Goal: Task Accomplishment & Management: Manage account settings

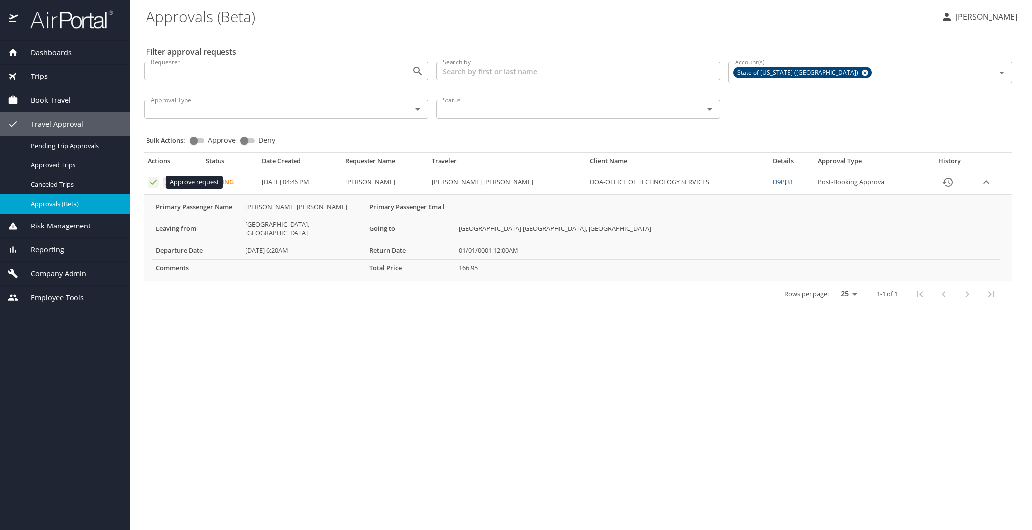
click at [153, 182] on icon "Approval table" at bounding box center [153, 181] width 9 height 9
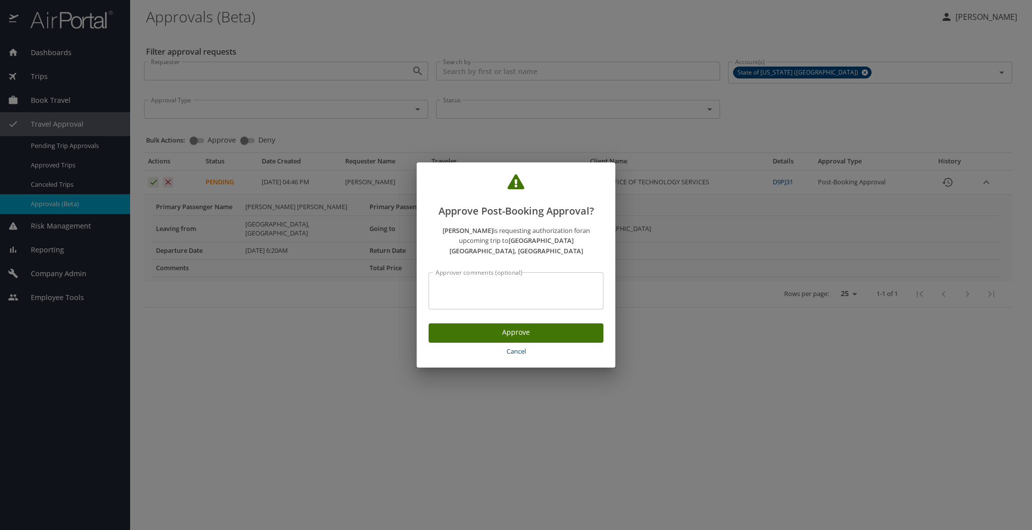
click at [442, 275] on div "Approver comments (optional)" at bounding box center [515, 290] width 175 height 37
type textarea "per travel authorization"
click at [509, 329] on span "Approve" at bounding box center [515, 332] width 159 height 12
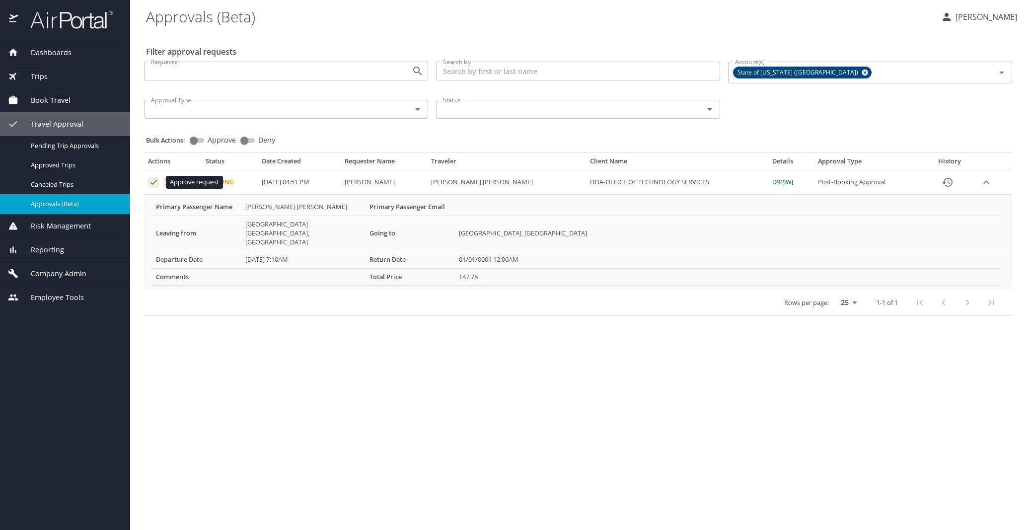
click at [153, 184] on icon "Approval table" at bounding box center [153, 182] width 6 height 5
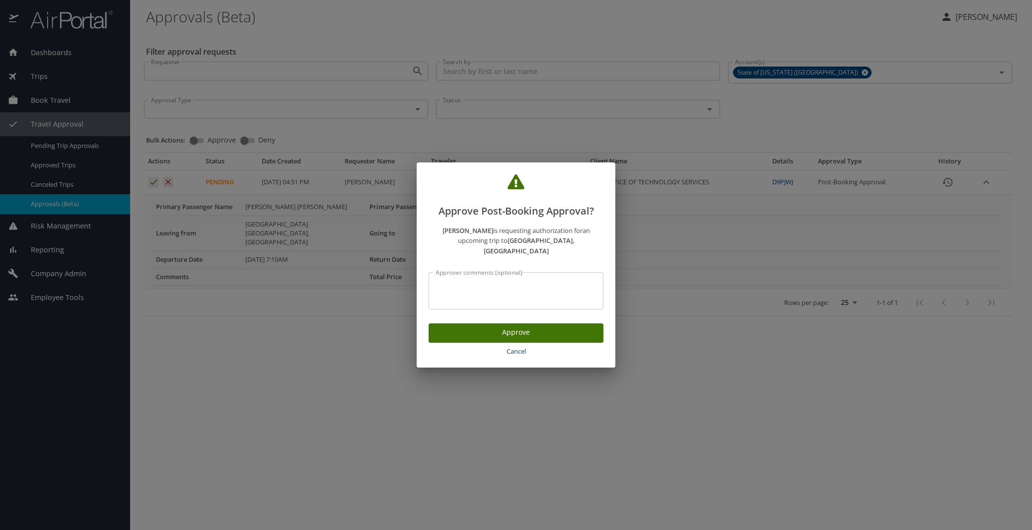
click at [520, 346] on span "Cancel" at bounding box center [515, 351] width 167 height 11
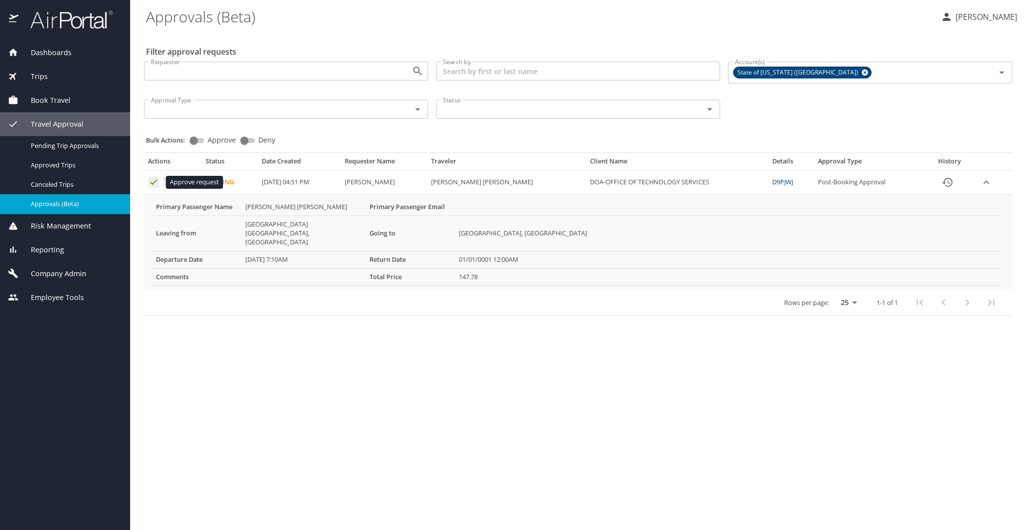
click at [151, 182] on icon "Approval table" at bounding box center [153, 181] width 9 height 9
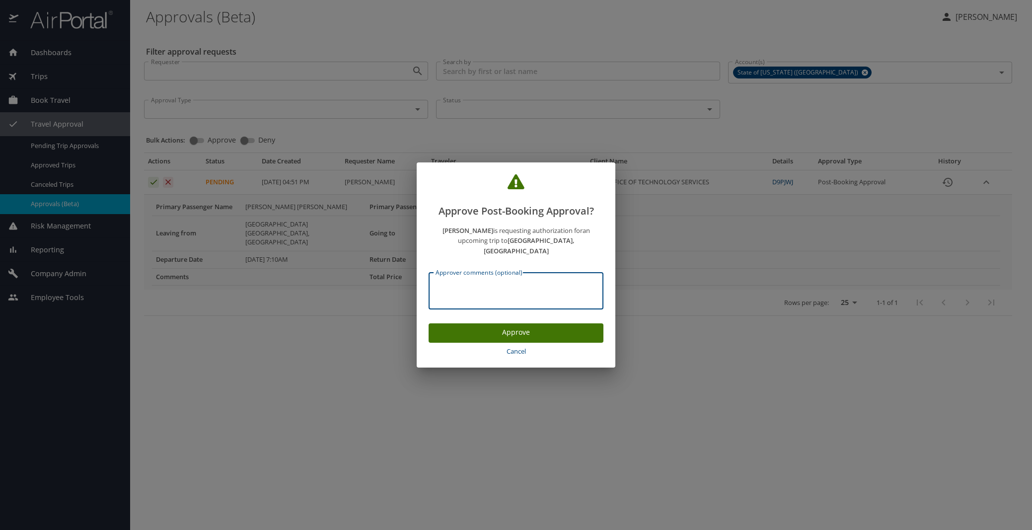
click at [472, 281] on textarea "Approver comments (optional)" at bounding box center [515, 290] width 161 height 19
type textarea "per travel authorization"
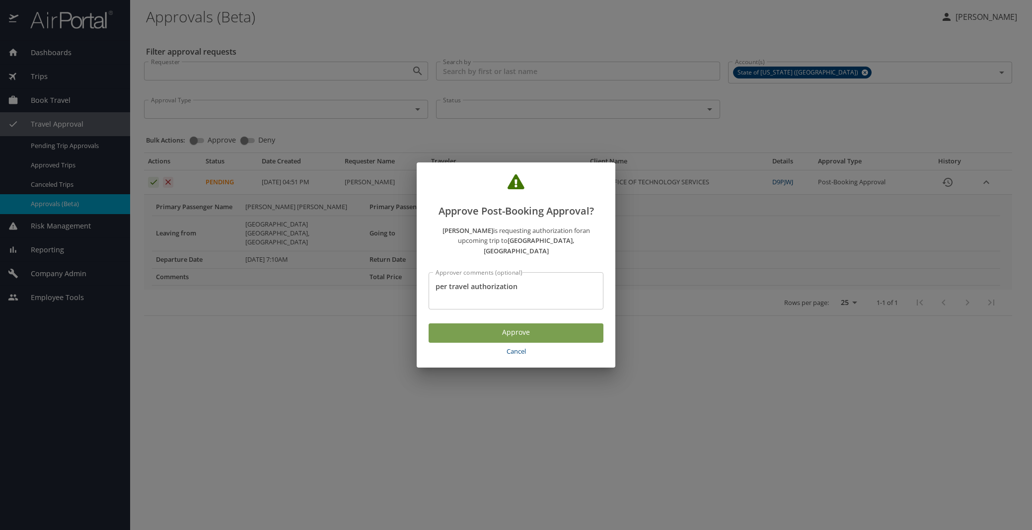
click at [521, 327] on span "Approve" at bounding box center [515, 332] width 159 height 12
